Goal: Task Accomplishment & Management: Complete application form

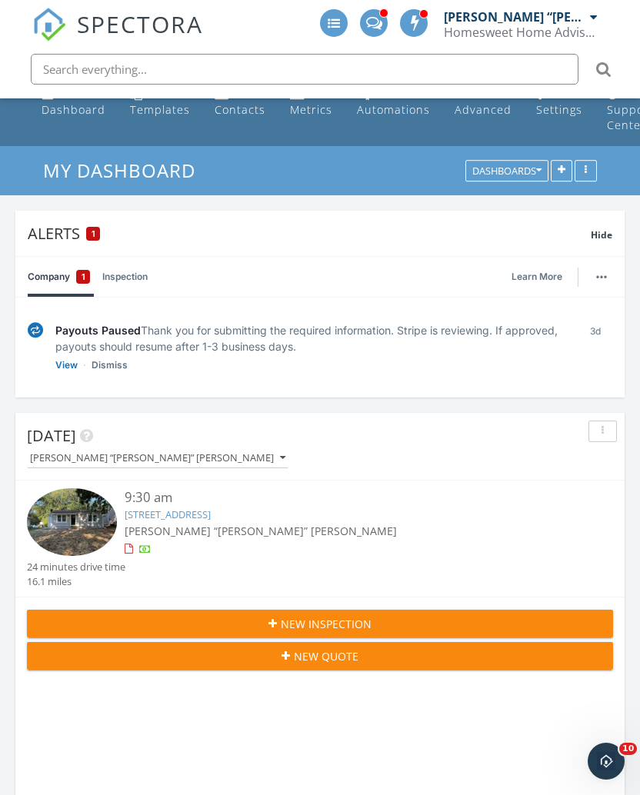
scroll to position [25, 0]
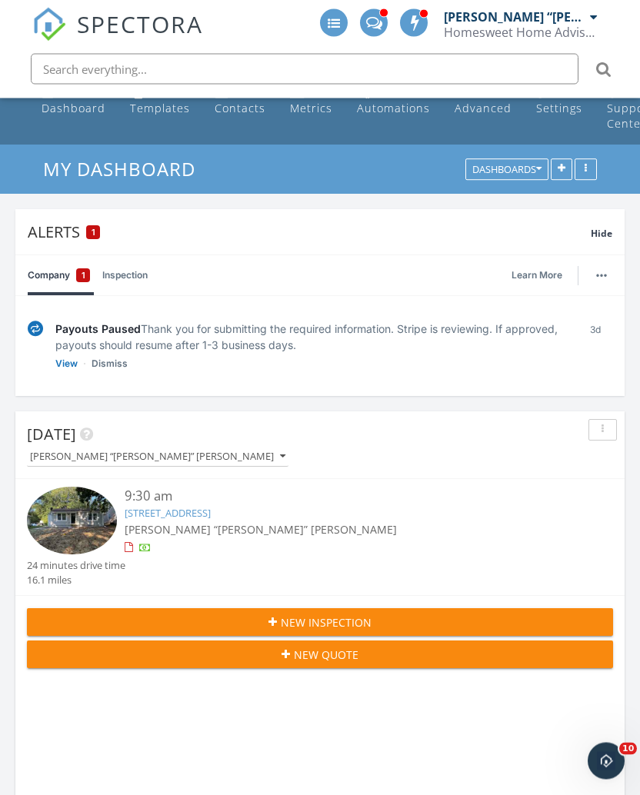
click at [60, 364] on link "View" at bounding box center [66, 364] width 22 height 15
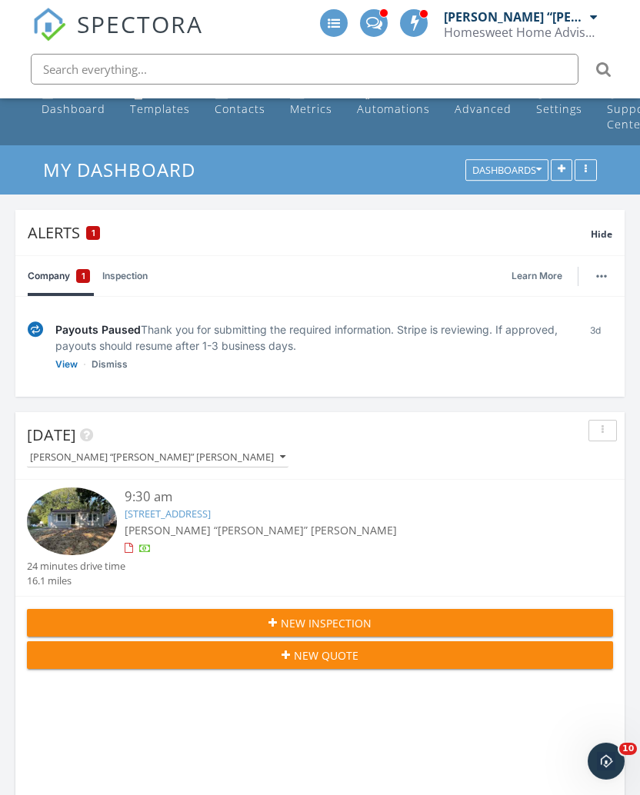
click at [58, 364] on link "View" at bounding box center [66, 364] width 22 height 15
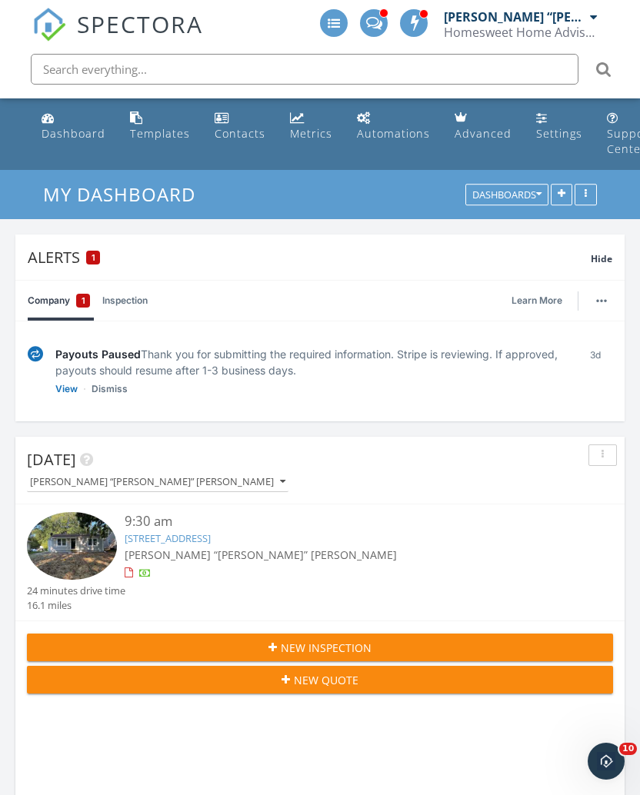
click at [603, 263] on div "Hide" at bounding box center [602, 257] width 22 height 18
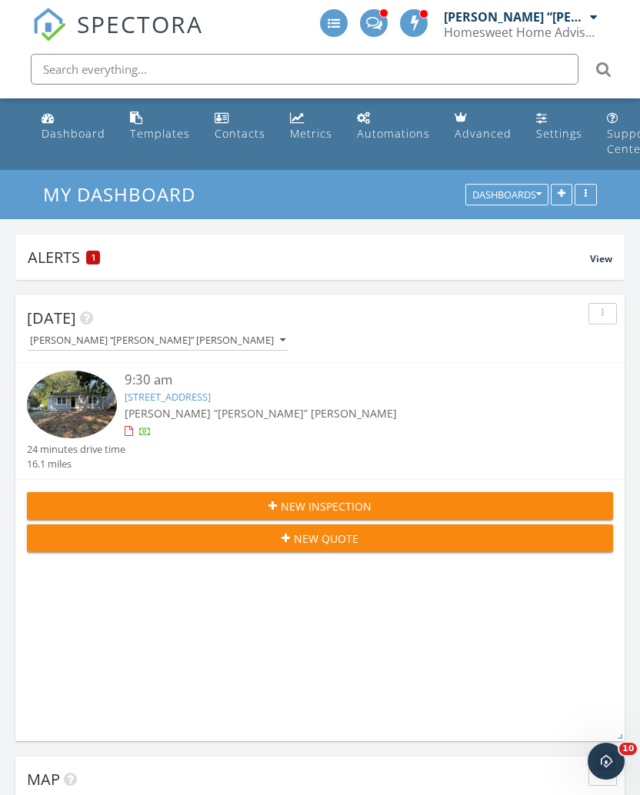
click at [497, 513] on button "New Inspection" at bounding box center [320, 506] width 586 height 28
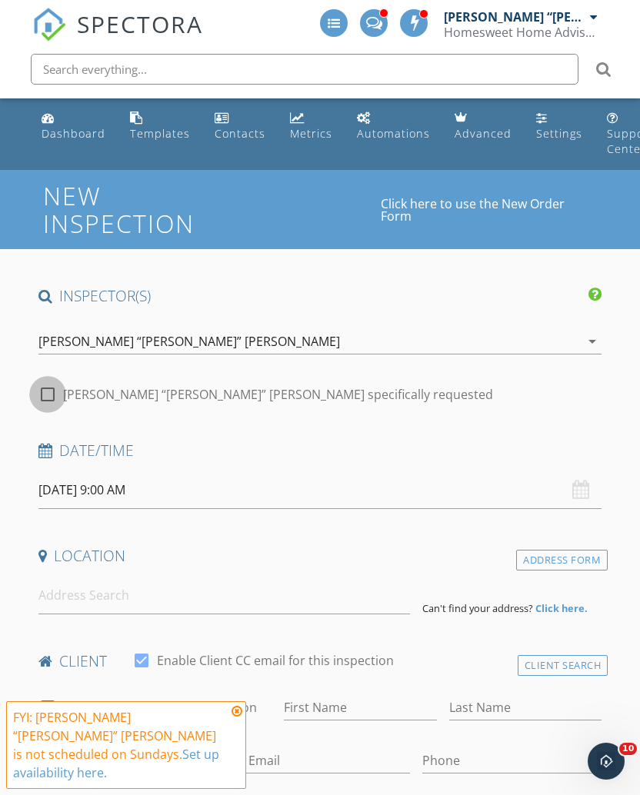
click at [43, 395] on div at bounding box center [48, 395] width 26 height 26
checkbox input "true"
click at [58, 492] on input "09/28/2025 9:00 AM" at bounding box center [320, 491] width 564 height 38
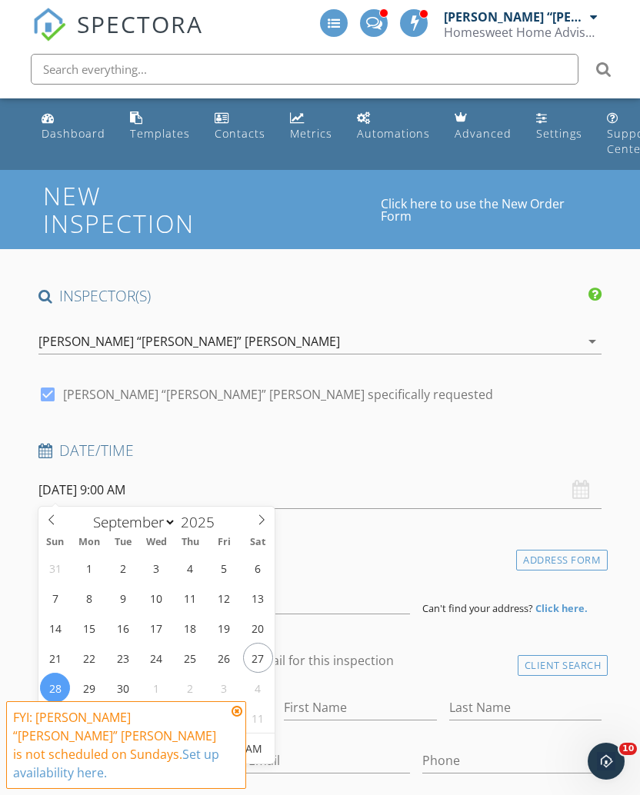
select select "9"
type input "10/02/2025 9:00 AM"
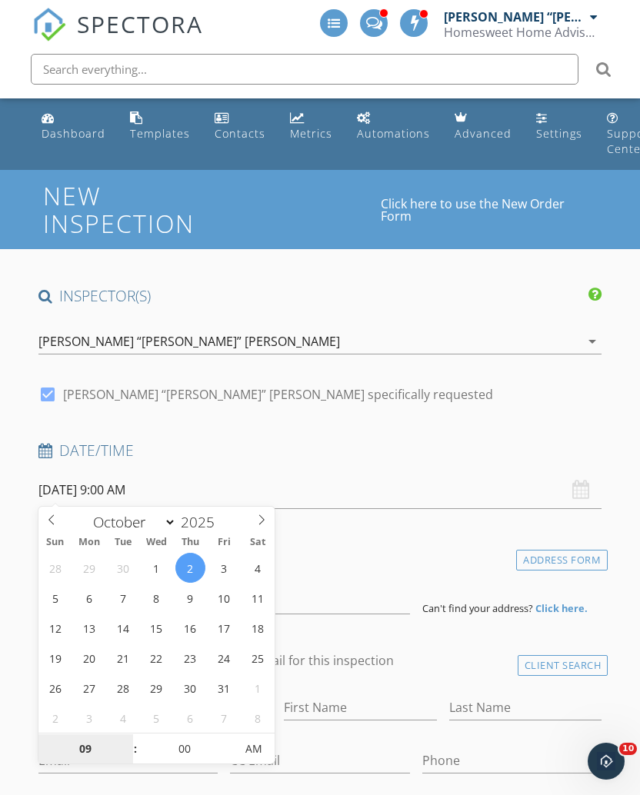
scroll to position [218, 0]
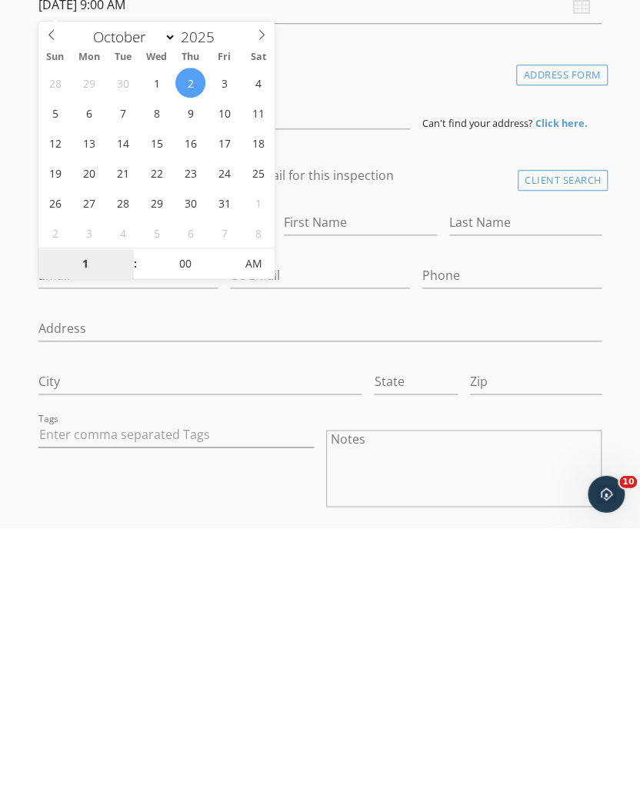
type input "10"
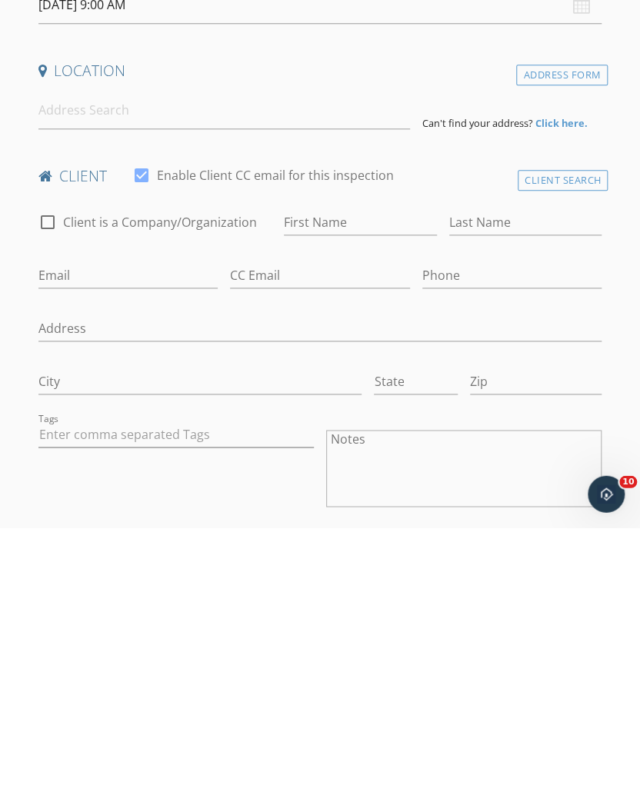
click at [45, 678] on div "Tags" at bounding box center [176, 738] width 288 height 120
type input "[DATE] 10:00 AM"
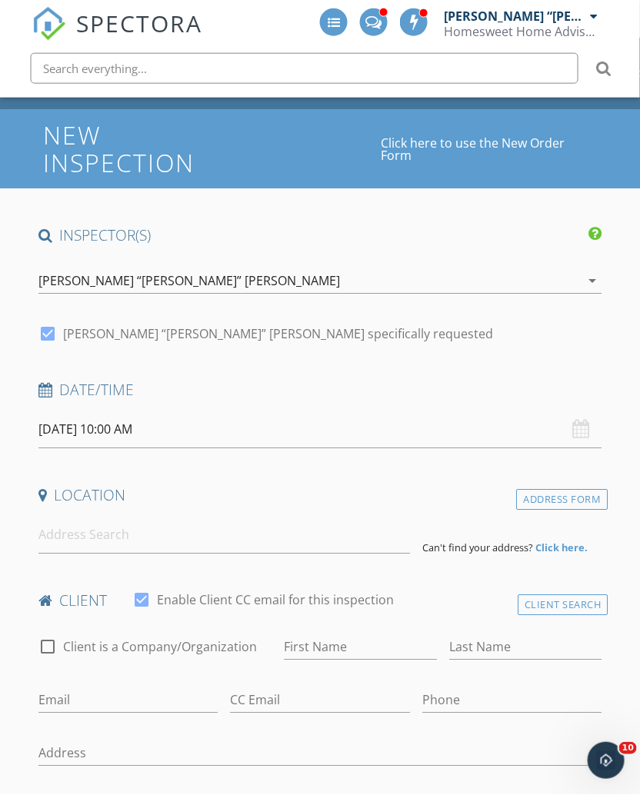
scroll to position [60, 0]
click at [58, 525] on input at bounding box center [224, 536] width 372 height 38
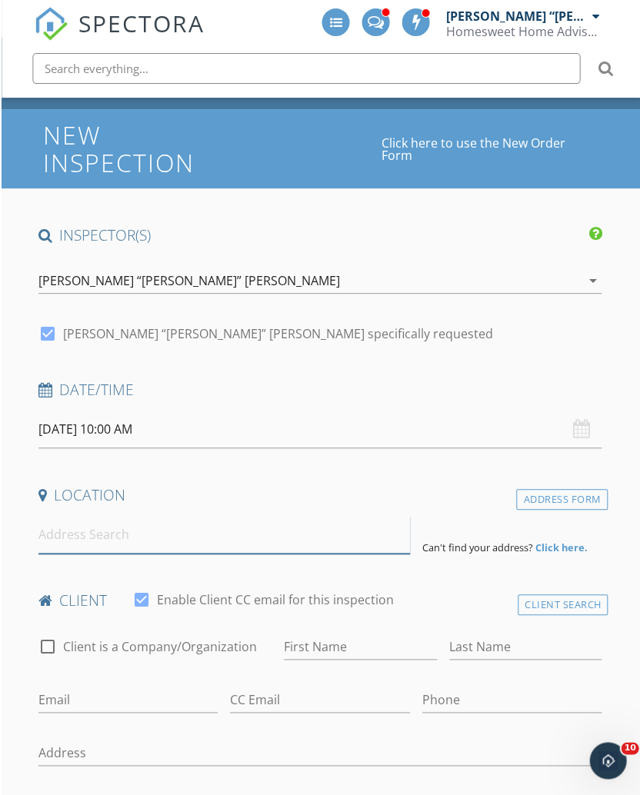
scroll to position [60, 2]
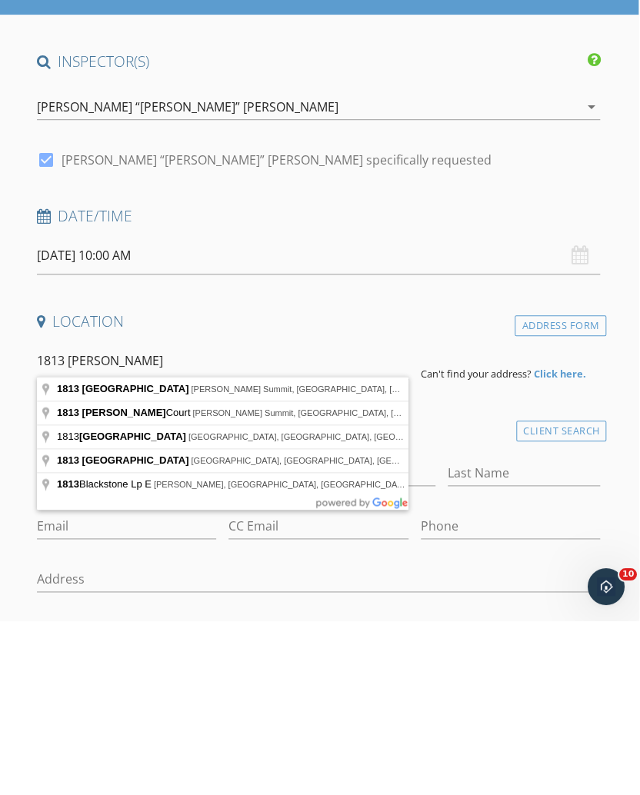
type input "1813 Southwest Blackstone Place, Lee's Summit, MO, USA"
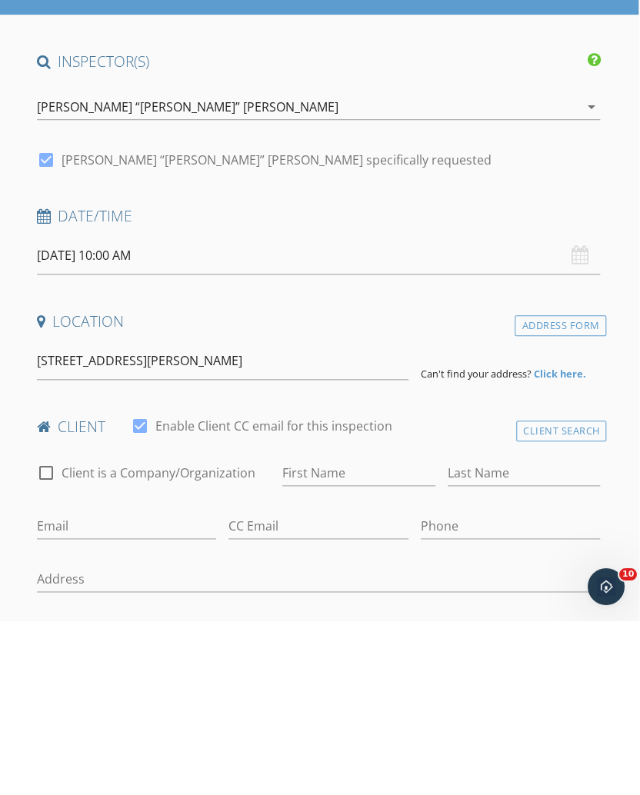
scroll to position [235, 2]
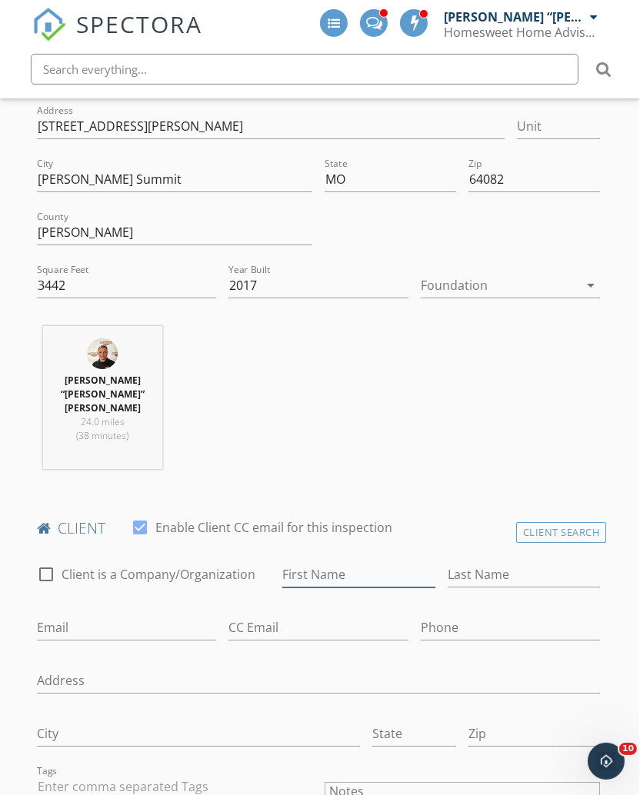
click at [356, 562] on input "First Name" at bounding box center [358, 574] width 153 height 25
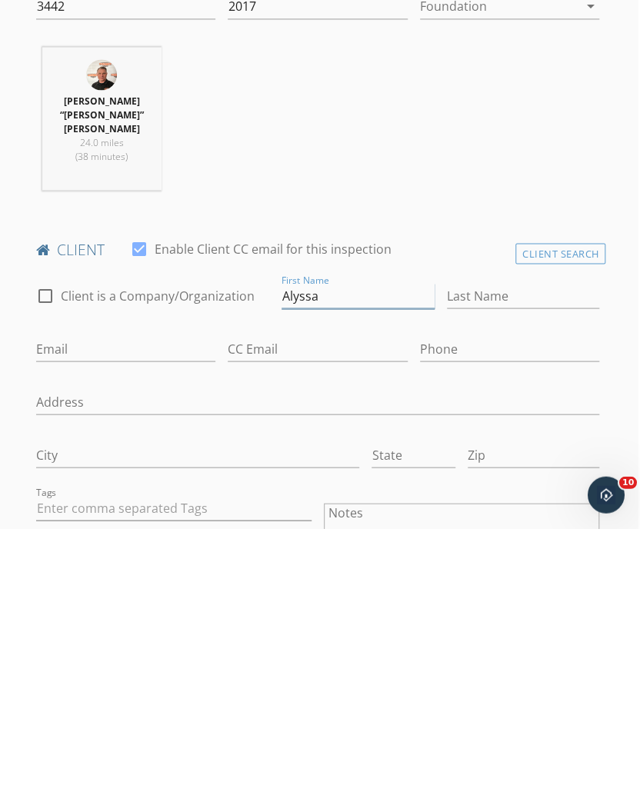
type input "Alyssa"
click at [492, 550] on input "Last Name" at bounding box center [523, 562] width 153 height 25
type input "July"
click at [480, 603] on input "Phone" at bounding box center [510, 615] width 180 height 25
click at [471, 603] on input "Phone" at bounding box center [510, 615] width 180 height 25
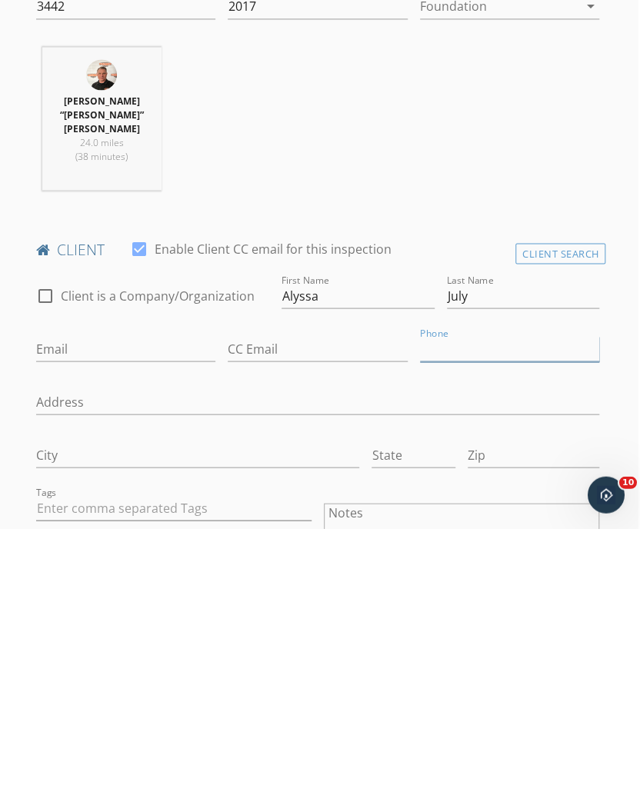
paste input "816-927-5580"
type input "816-927-5580"
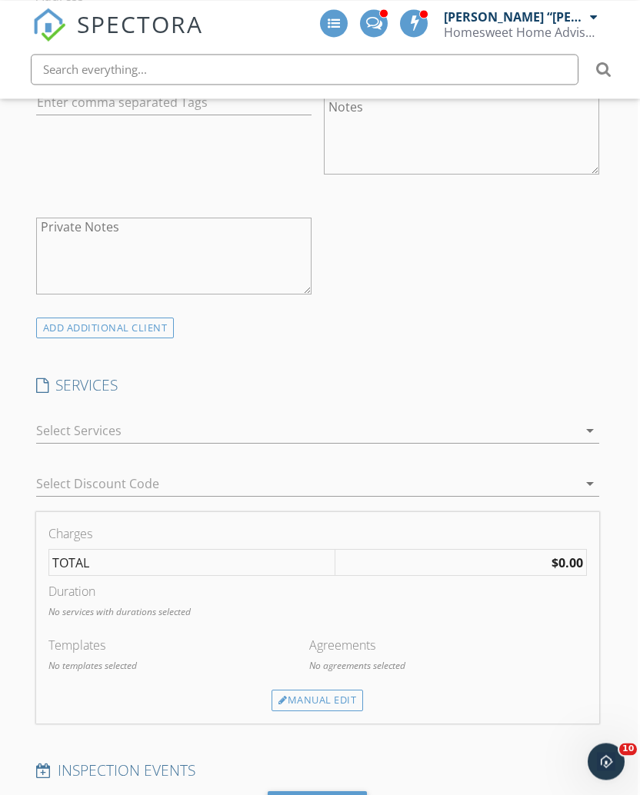
scroll to position [1160, 3]
click at [583, 422] on icon "arrow_drop_down" at bounding box center [589, 431] width 18 height 18
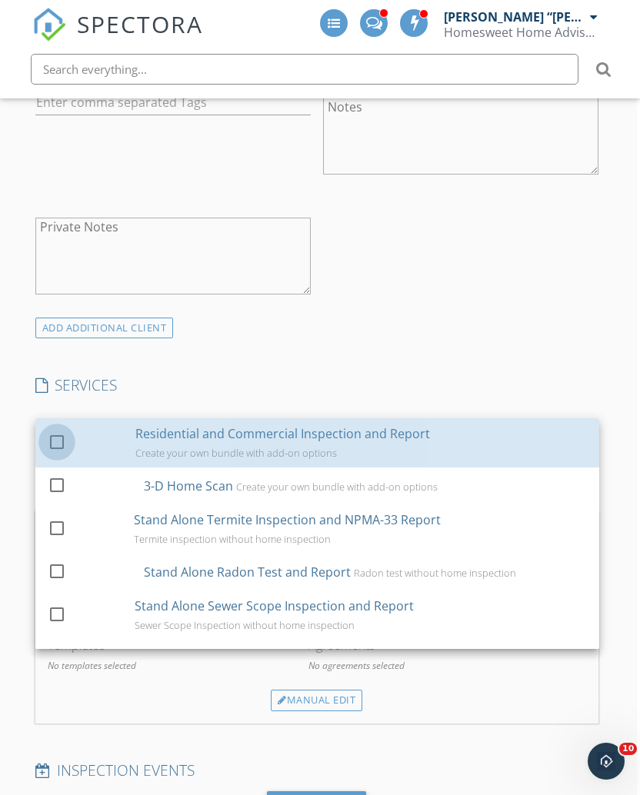
click at [56, 429] on div at bounding box center [57, 442] width 26 height 26
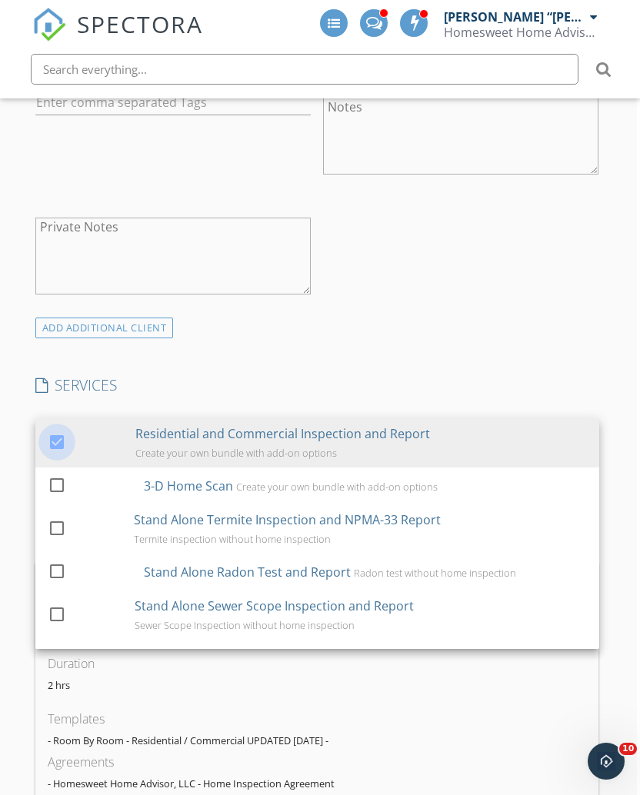
checkbox input "false"
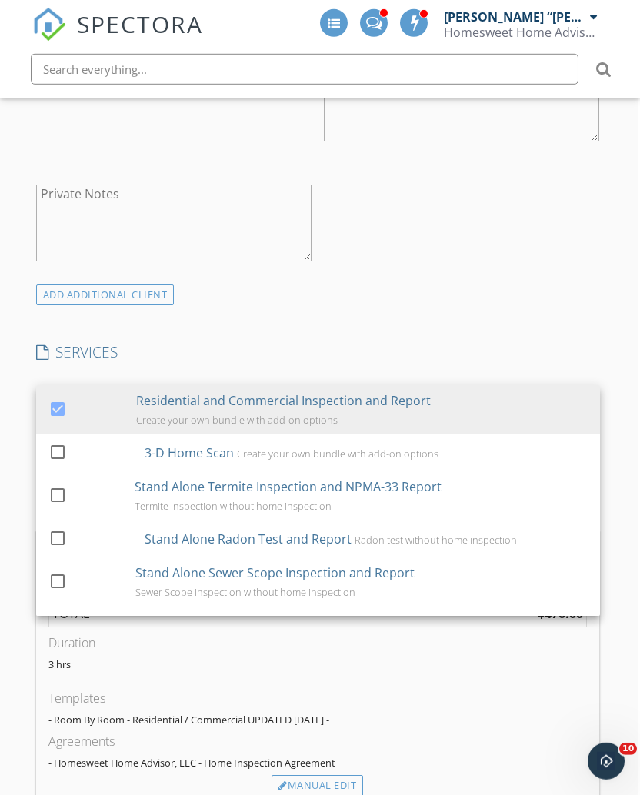
click at [539, 321] on div "INSPECTOR(S) check_box Lawrence “Larry” Baker PRIMARY Lawrence “Larry” Baker ar…" at bounding box center [318, 720] width 576 height 3254
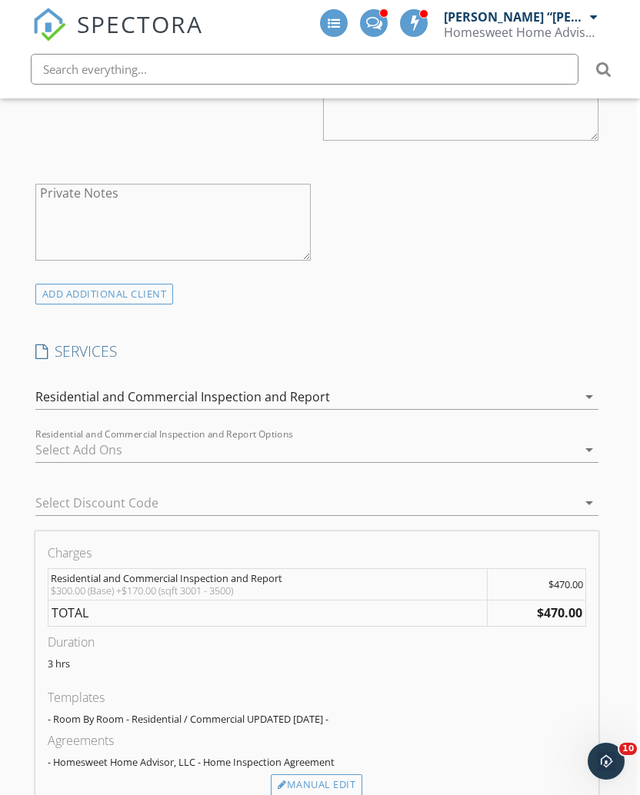
click at [588, 441] on icon "arrow_drop_down" at bounding box center [589, 450] width 18 height 18
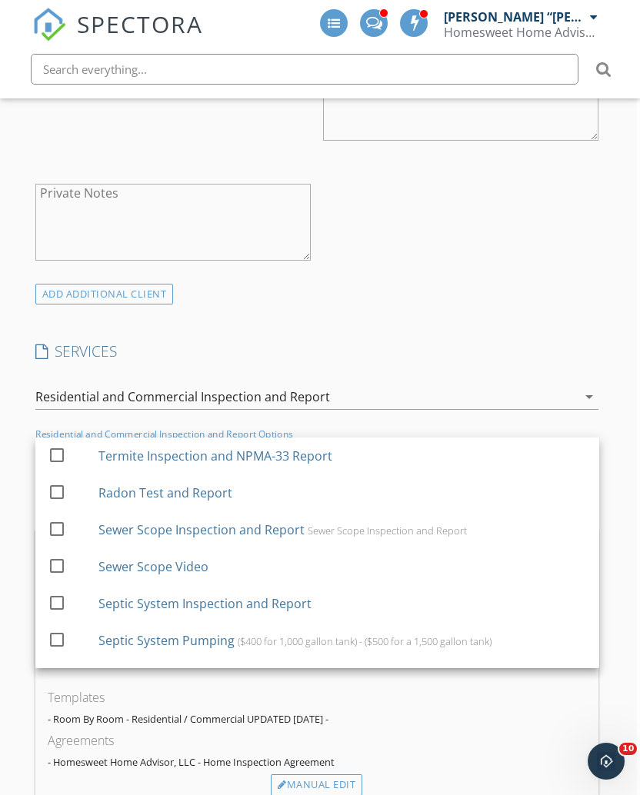
click at [63, 442] on div at bounding box center [57, 455] width 26 height 26
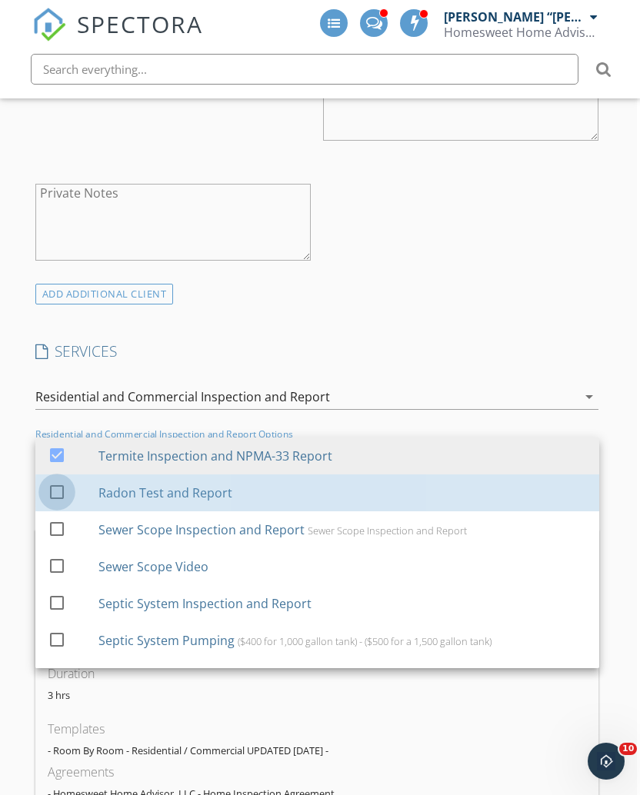
click at [55, 479] on div at bounding box center [57, 492] width 26 height 26
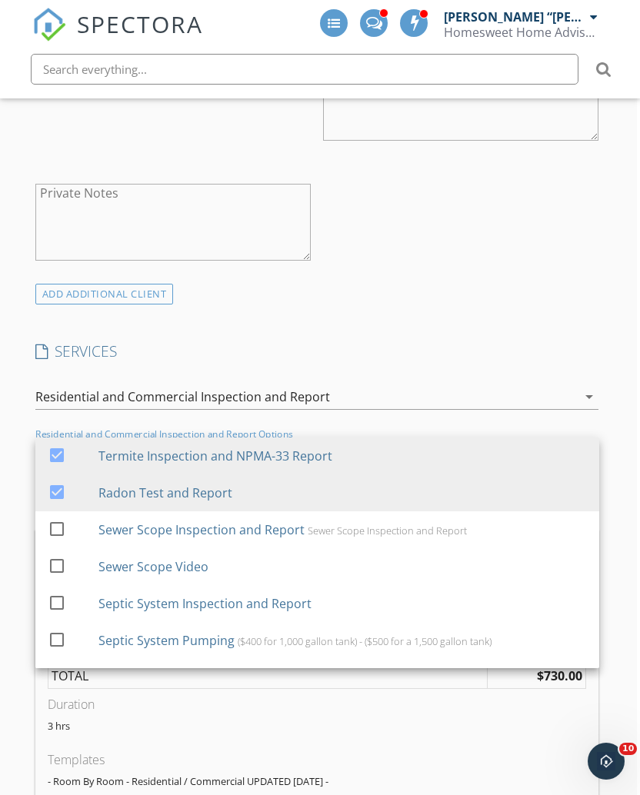
click at [574, 289] on div "INSPECTOR(S) check_box Lawrence “Larry” Baker PRIMARY Lawrence “Larry” Baker ar…" at bounding box center [317, 750] width 576 height 3316
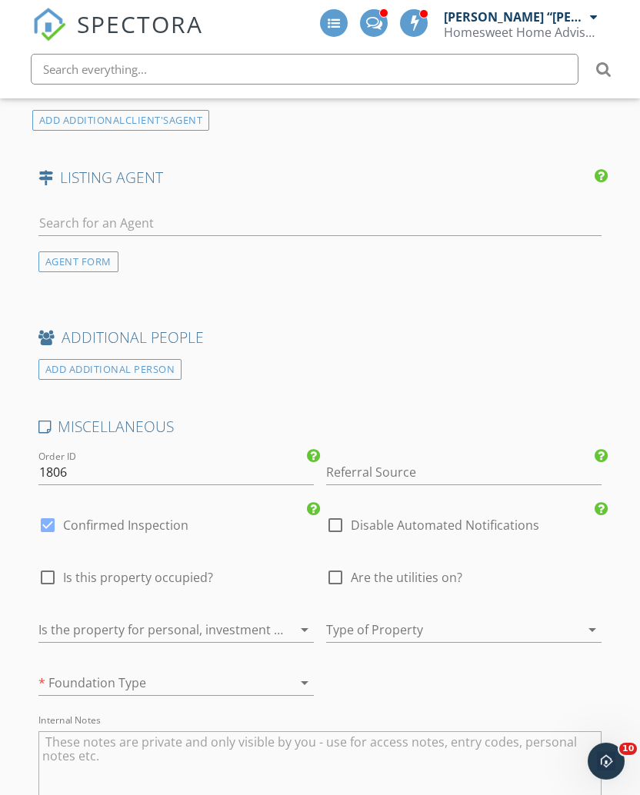
scroll to position [2413, 0]
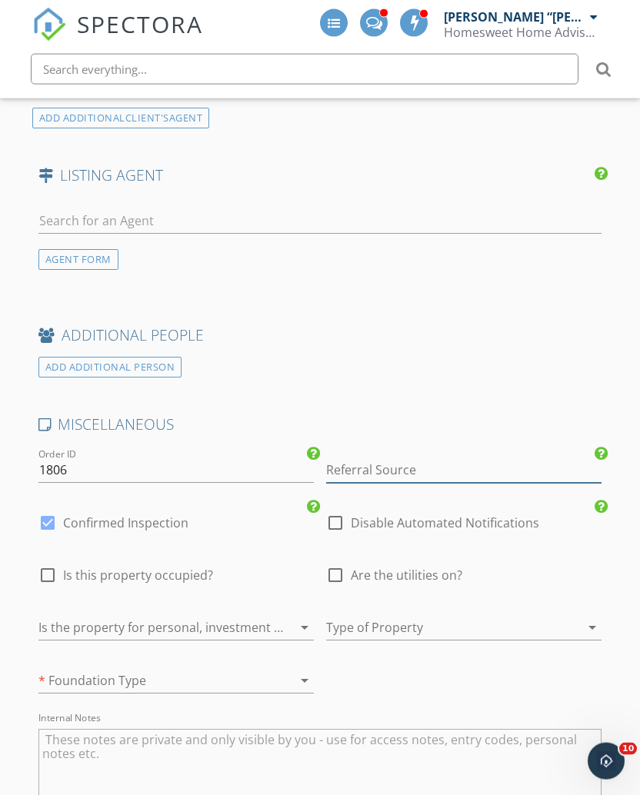
click at [404, 458] on input "Referral Source" at bounding box center [463, 470] width 275 height 25
type input "Dean Bataglia"
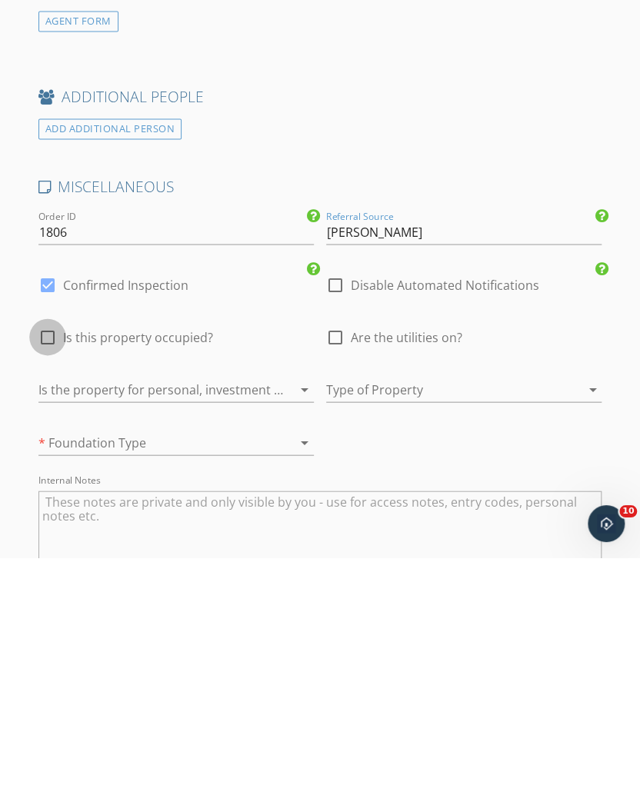
click at [42, 562] on div at bounding box center [48, 575] width 26 height 26
checkbox input "true"
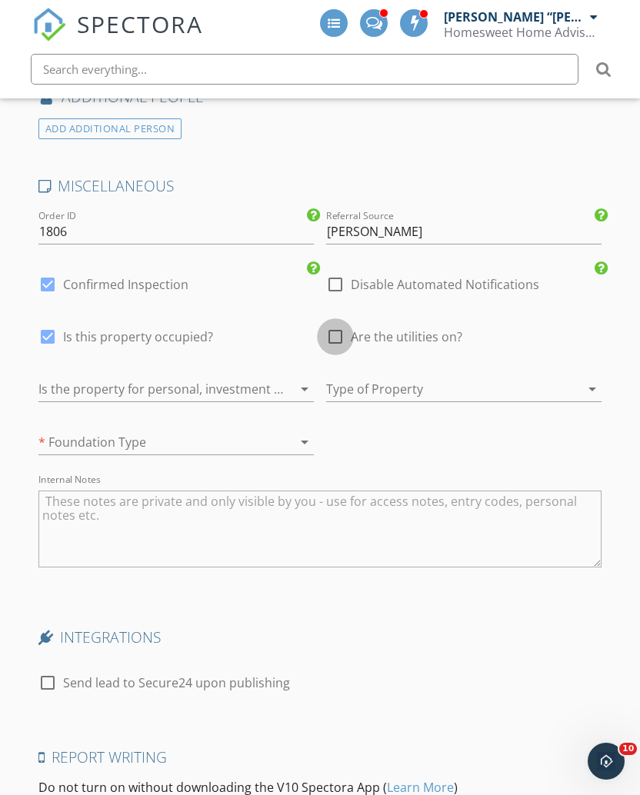
click at [337, 324] on div at bounding box center [335, 337] width 26 height 26
checkbox input "true"
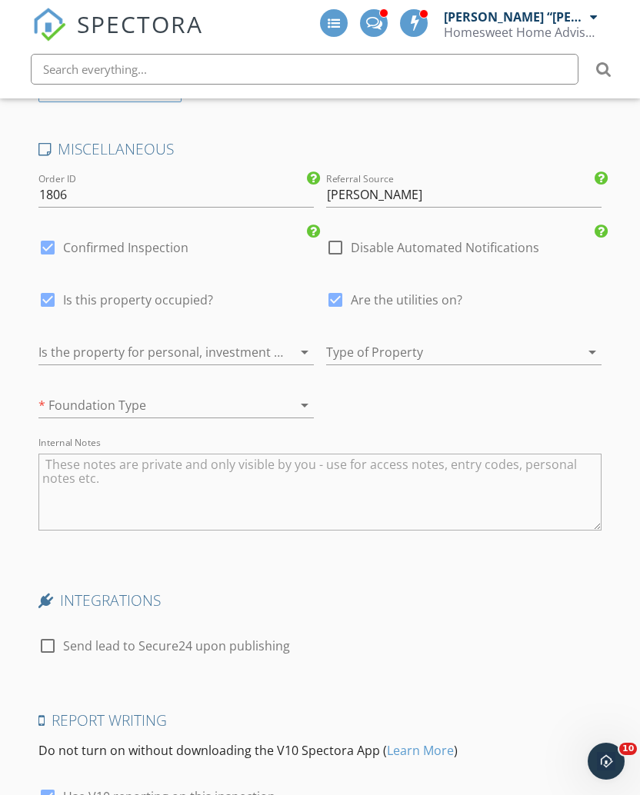
click at [463, 340] on div at bounding box center [442, 352] width 232 height 25
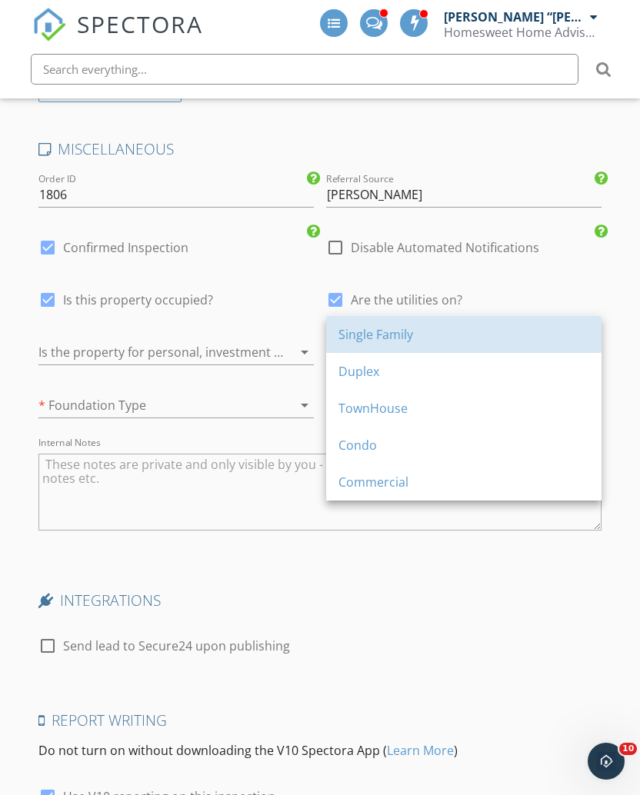
click at [447, 339] on div "Single Family" at bounding box center [464, 334] width 251 height 18
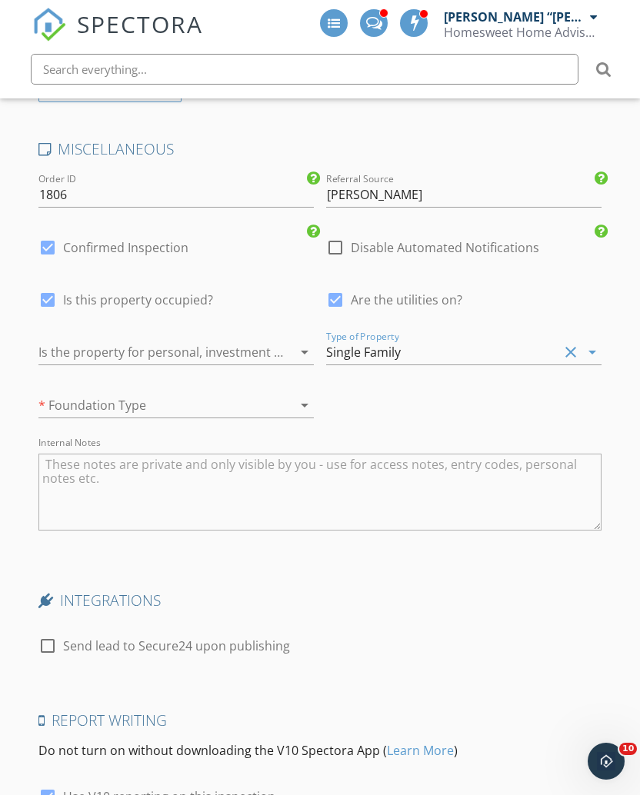
click at [70, 340] on div at bounding box center [154, 352] width 232 height 25
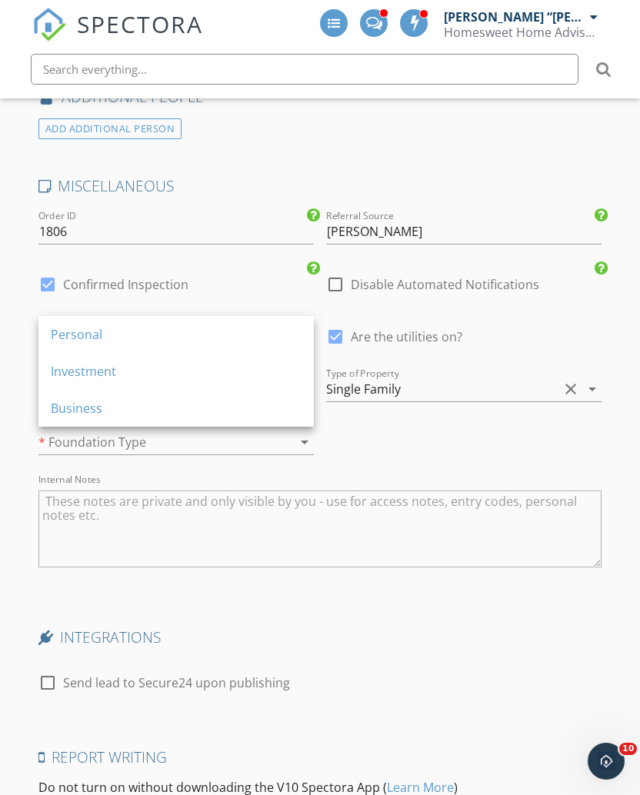
click at [62, 336] on div "Personal" at bounding box center [176, 334] width 251 height 18
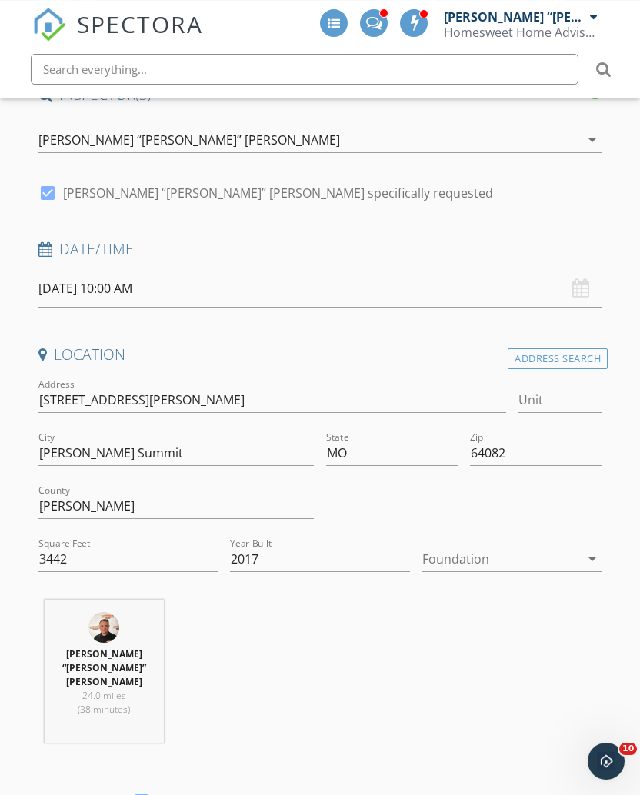
scroll to position [0, 0]
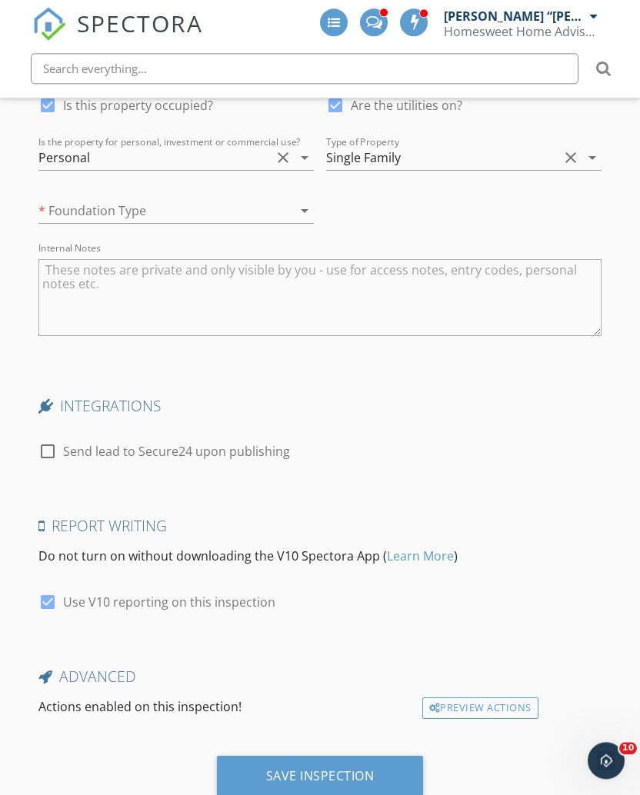
scroll to position [2882, 0]
click at [349, 769] on div "Save Inspection" at bounding box center [320, 776] width 108 height 15
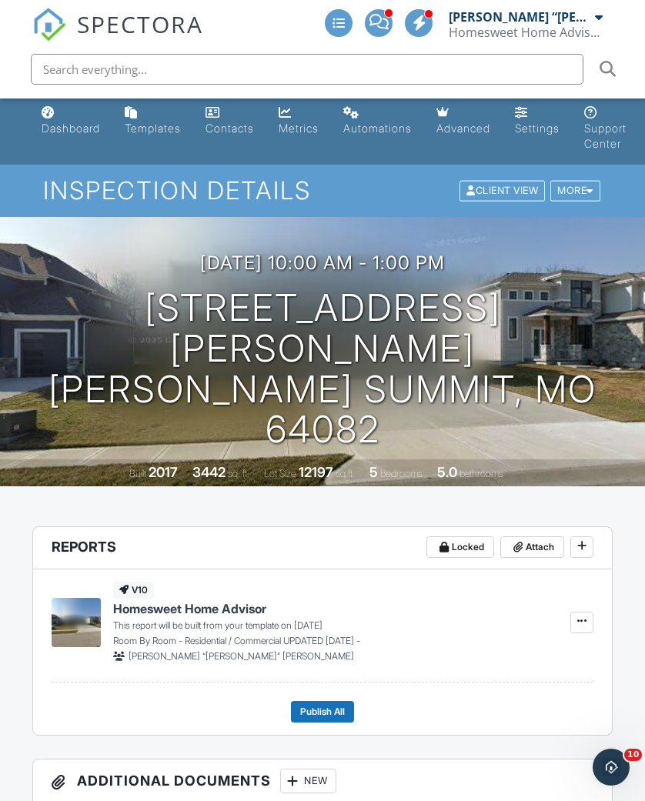
click at [68, 134] on link "Dashboard" at bounding box center [70, 121] width 71 height 44
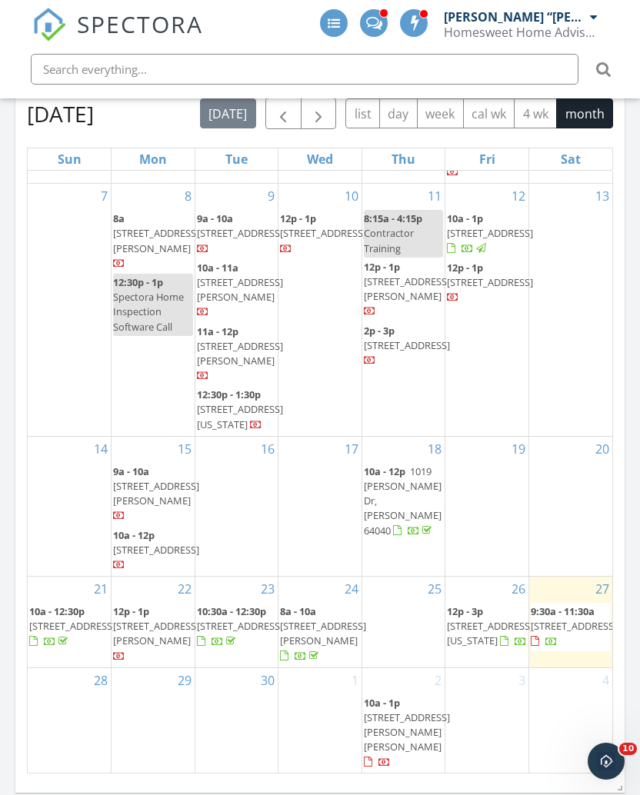
scroll to position [152, 0]
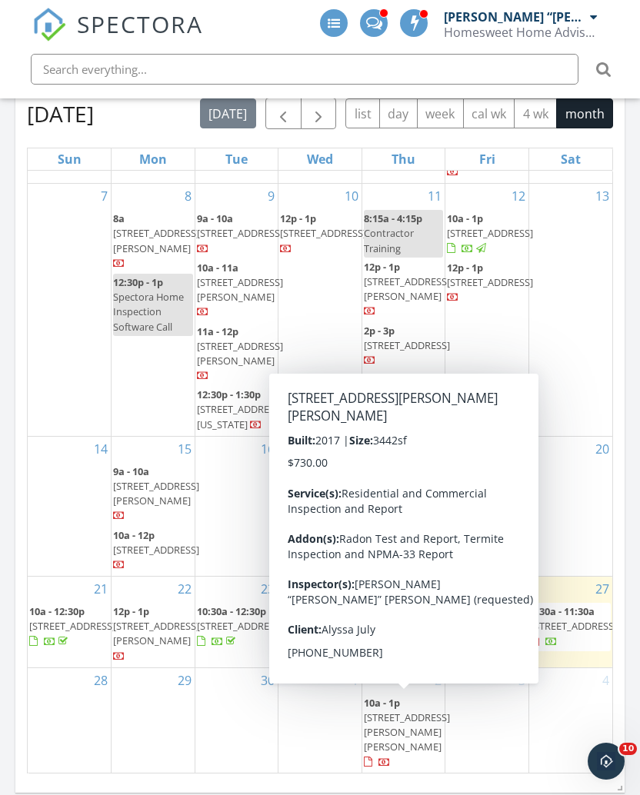
click at [391, 710] on span "10a - 1p" at bounding box center [382, 703] width 36 height 14
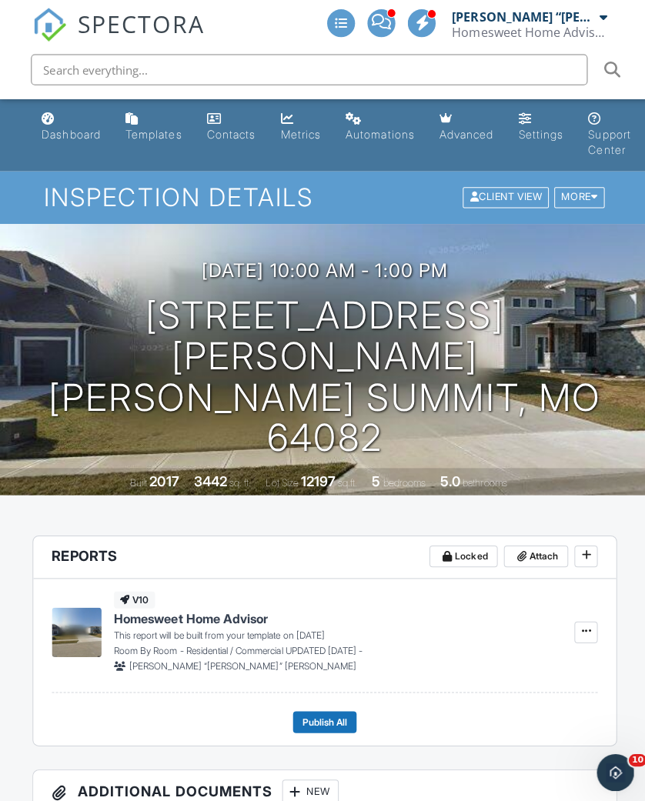
click at [72, 136] on div "Dashboard" at bounding box center [71, 133] width 58 height 13
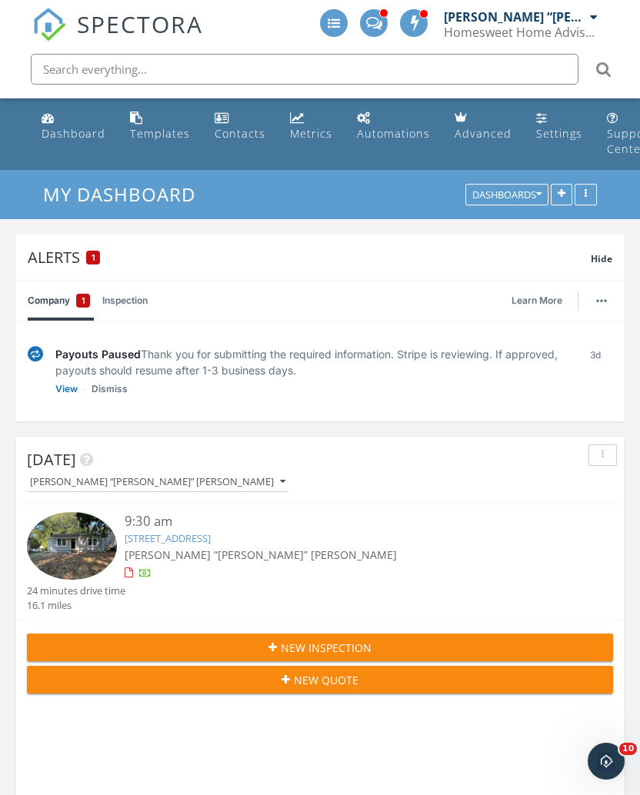
click at [58, 128] on div "Dashboard" at bounding box center [74, 133] width 64 height 15
click at [297, 124] on link "Metrics" at bounding box center [311, 127] width 55 height 44
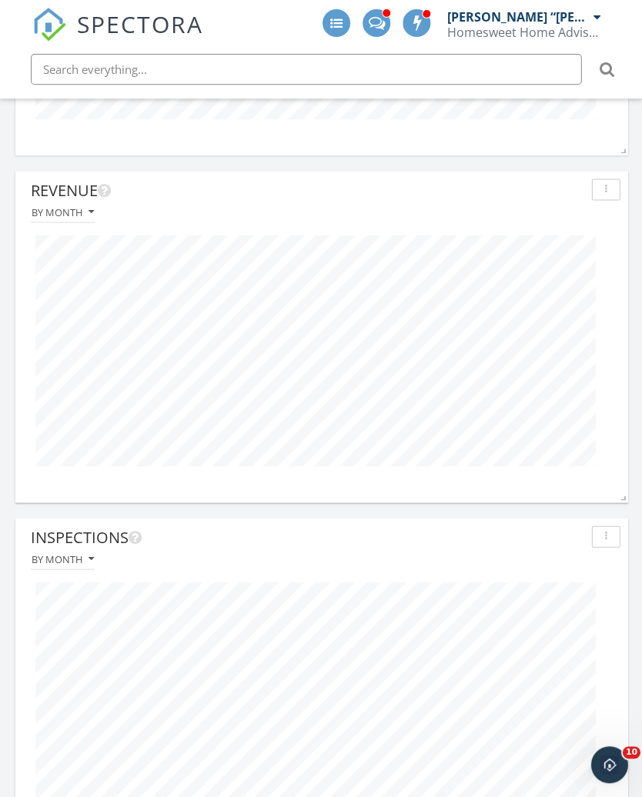
scroll to position [961, 0]
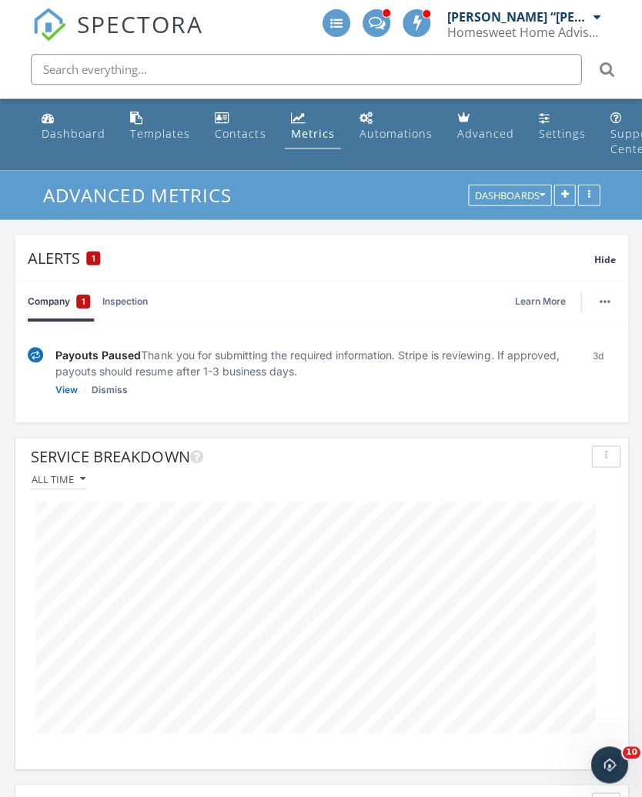
click at [52, 132] on div "Dashboard" at bounding box center [74, 133] width 64 height 15
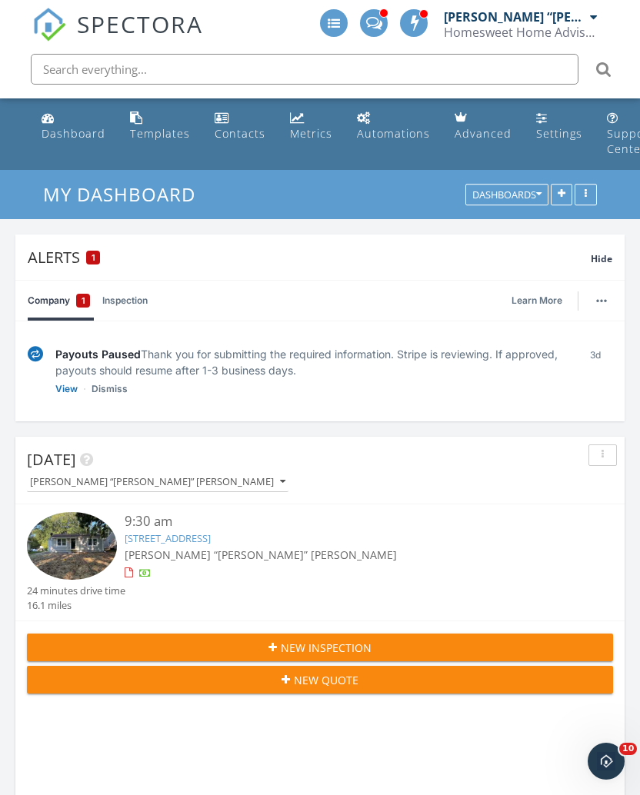
click at [62, 138] on div "Dashboard" at bounding box center [74, 133] width 64 height 15
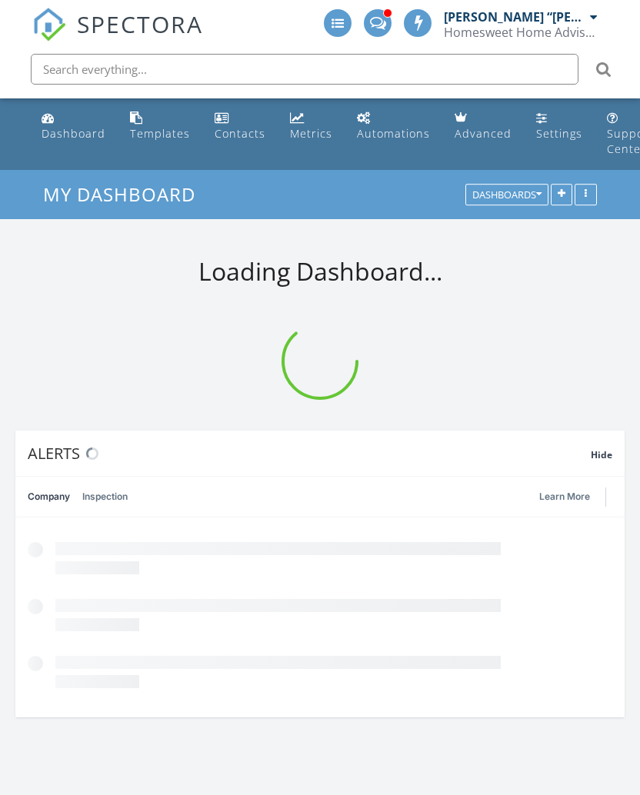
scroll to position [5, 0]
